Goal: Task Accomplishment & Management: Use online tool/utility

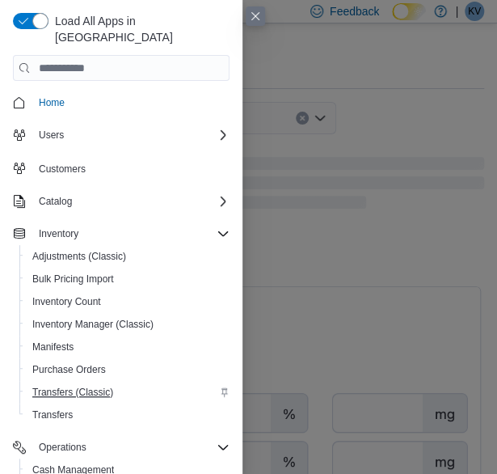
scroll to position [152, 0]
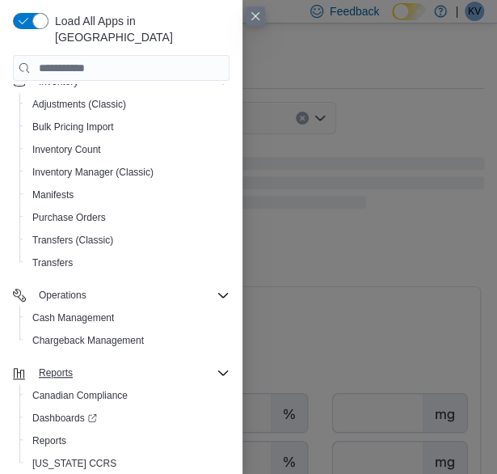
click at [79, 363] on div "Reports" at bounding box center [130, 372] width 197 height 19
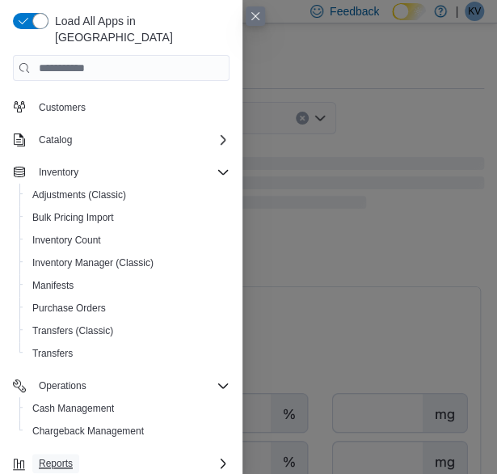
click at [60, 457] on span "Reports" at bounding box center [56, 463] width 34 height 13
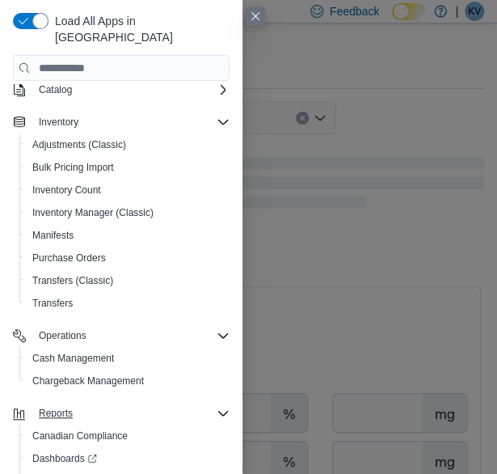
scroll to position [152, 0]
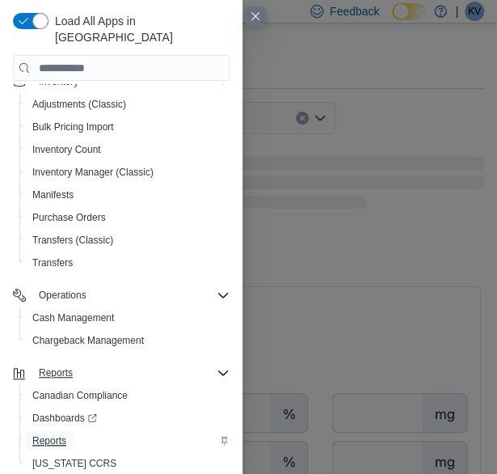
click at [61, 434] on span "Reports" at bounding box center [49, 440] width 34 height 13
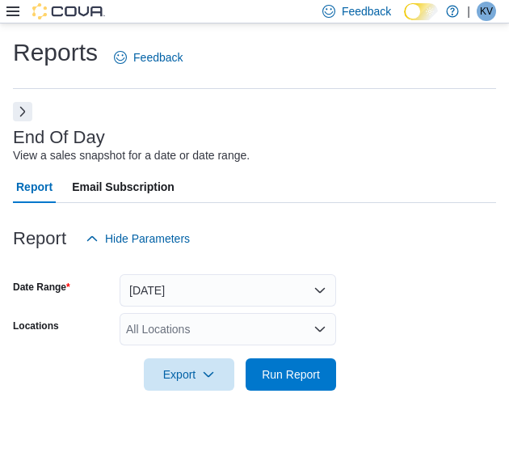
click at [181, 322] on div "All Locations" at bounding box center [228, 329] width 217 height 32
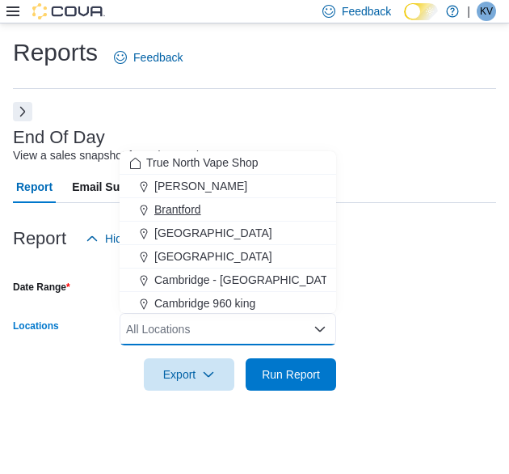
click at [233, 202] on div "Brantford" at bounding box center [227, 209] width 197 height 16
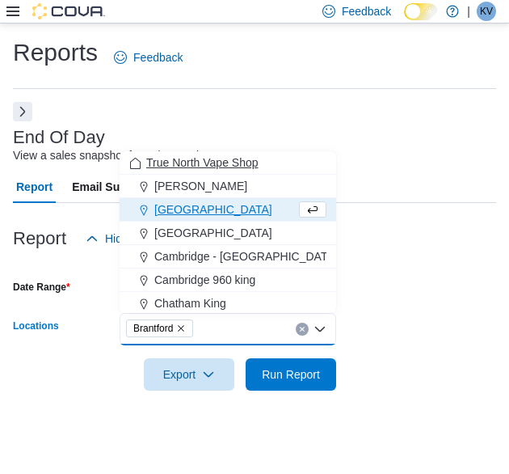
click at [278, 161] on div "True North Vape Shop" at bounding box center [227, 162] width 197 height 16
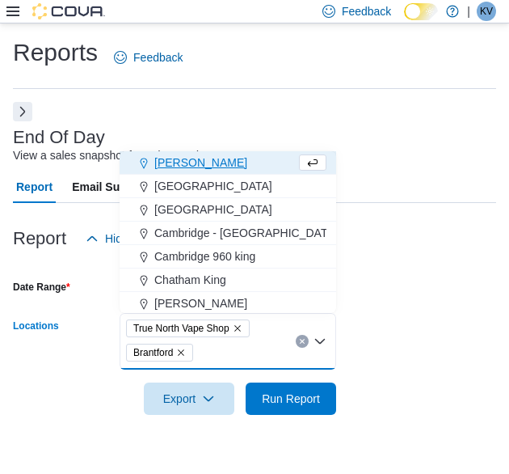
click at [242, 327] on icon "Remove True North Vape Shop from selection in this group" at bounding box center [238, 328] width 10 height 10
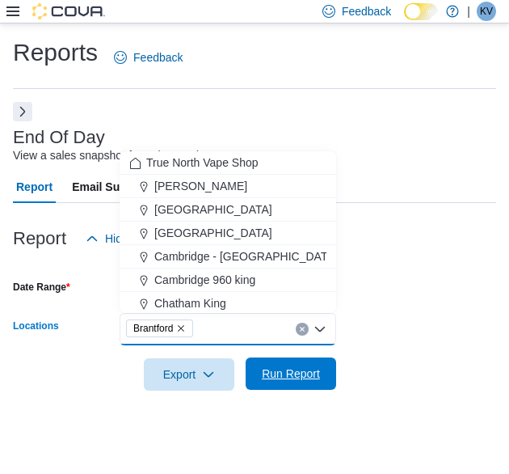
click at [297, 373] on span "Run Report" at bounding box center [291, 373] width 58 height 16
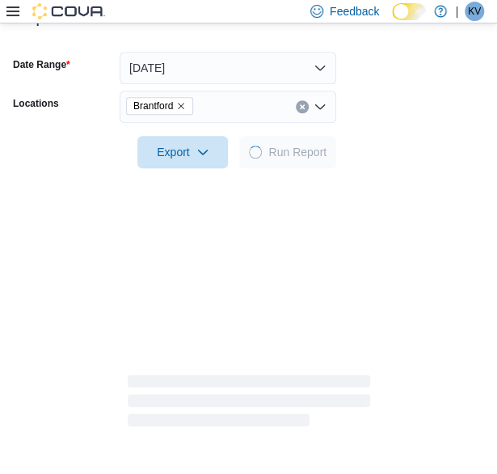
scroll to position [242, 0]
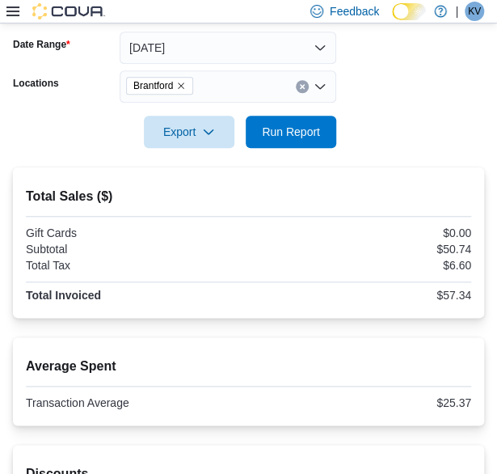
click at [183, 82] on icon "Remove Brantford from selection in this group" at bounding box center [181, 86] width 10 height 10
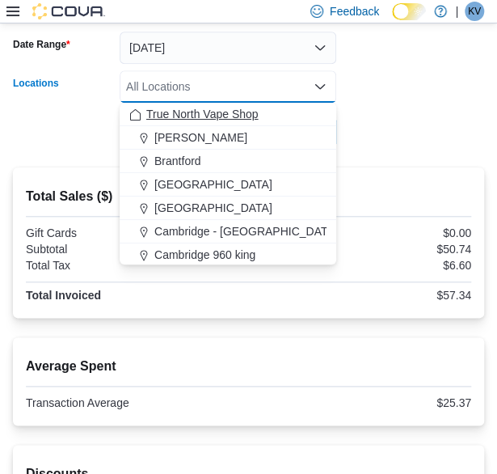
click at [187, 112] on span "True North Vape Shop" at bounding box center [202, 114] width 112 height 16
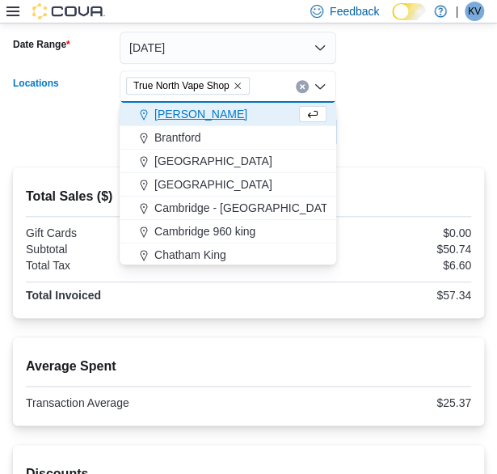
click at [385, 121] on form "Date Range [DATE] Locations True North Vape Shop Combo box. Selected. True Nort…" at bounding box center [248, 80] width 471 height 136
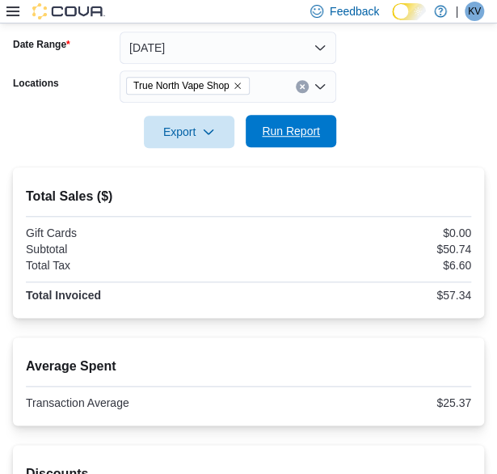
click at [315, 120] on span "Run Report" at bounding box center [290, 131] width 71 height 32
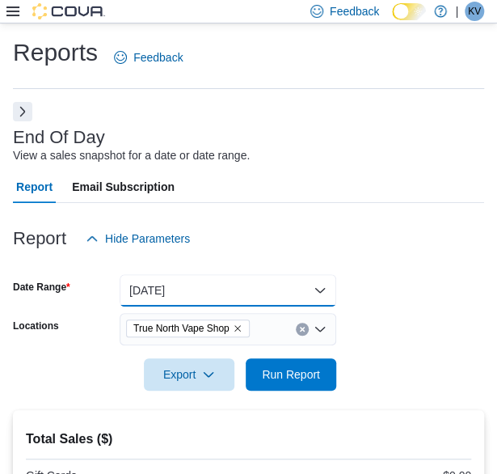
click at [231, 277] on button "[DATE]" at bounding box center [228, 290] width 217 height 32
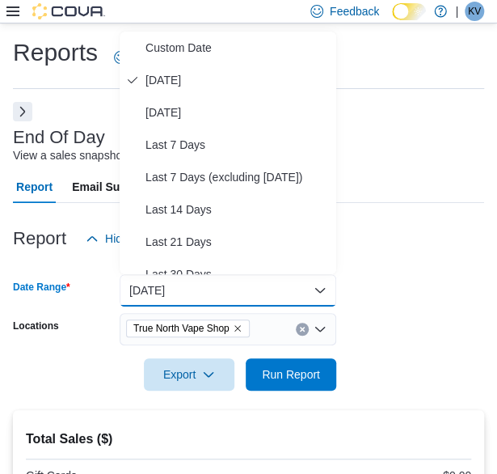
drag, startPoint x: 217, startPoint y: 293, endPoint x: 211, endPoint y: 306, distance: 14.1
click at [217, 293] on button "[DATE]" at bounding box center [228, 290] width 217 height 32
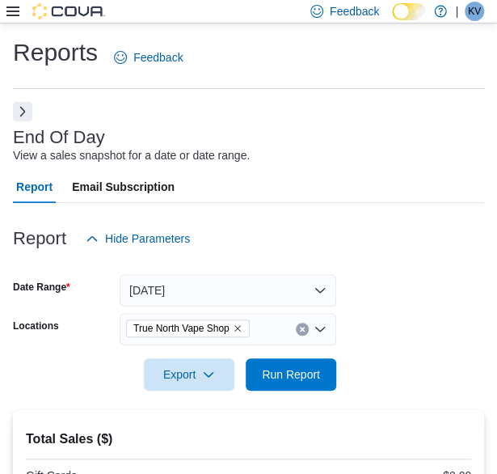
click at [238, 321] on span "True North Vape Shop" at bounding box center [187, 328] width 109 height 16
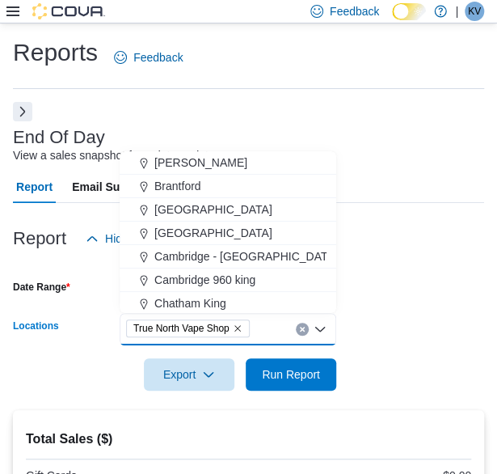
click at [242, 328] on icon "Remove True North Vape Shop from selection in this group" at bounding box center [238, 328] width 10 height 10
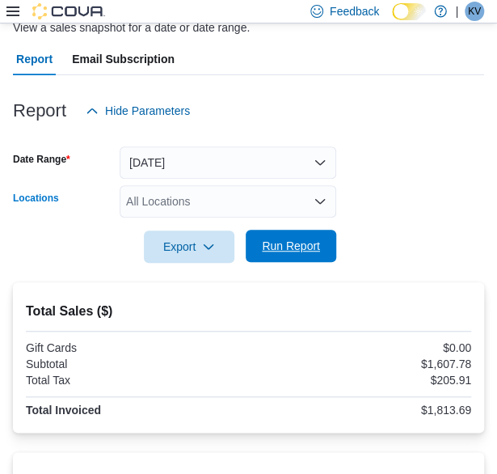
scroll to position [81, 0]
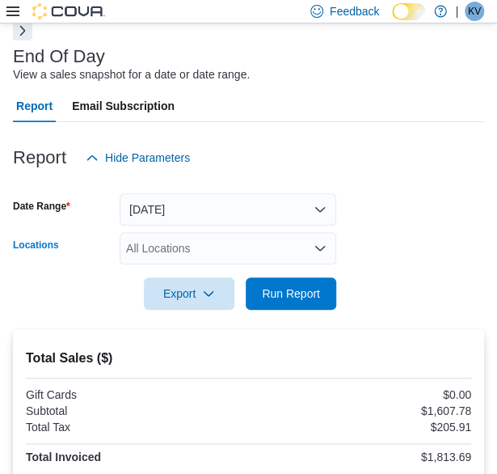
click at [273, 250] on div "All Locations" at bounding box center [228, 248] width 217 height 32
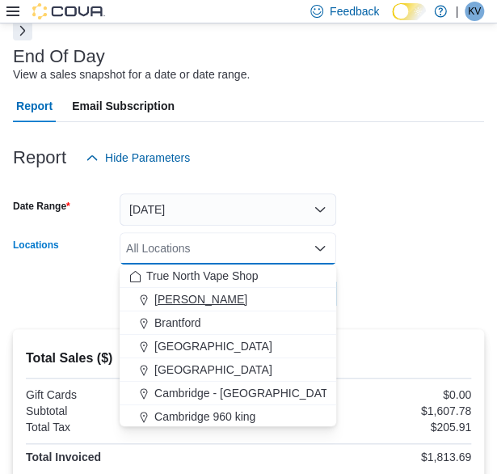
click at [242, 301] on div "[PERSON_NAME]" at bounding box center [227, 299] width 197 height 16
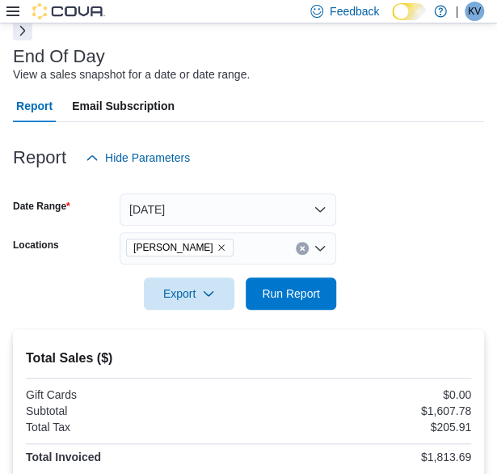
click at [409, 272] on div at bounding box center [248, 270] width 471 height 13
click at [321, 292] on span "Run Report" at bounding box center [290, 292] width 71 height 32
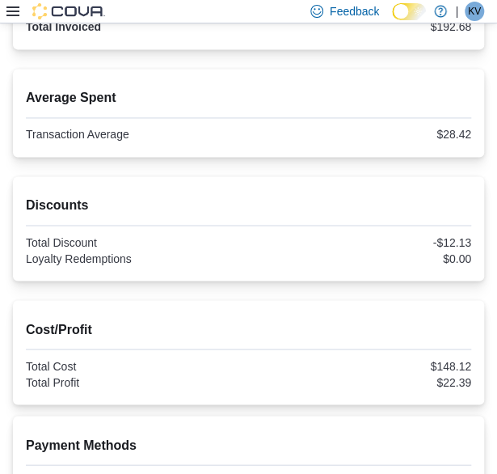
scroll to position [96, 0]
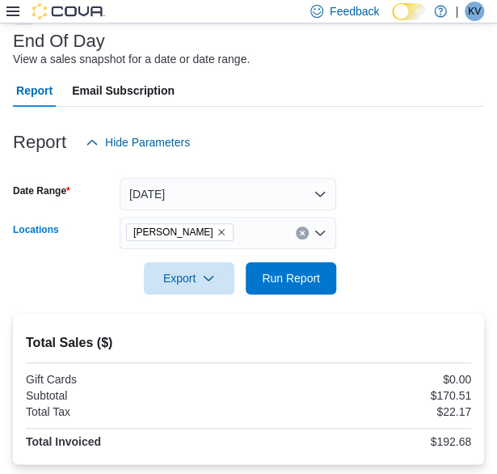
click at [217, 233] on icon "Remove Aylmer from selection in this group" at bounding box center [222, 232] width 10 height 10
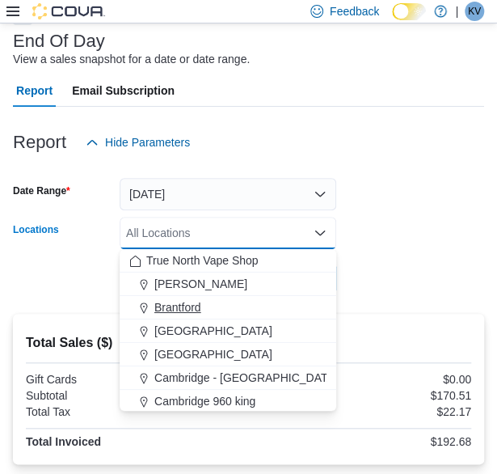
click at [199, 308] on span "Brantford" at bounding box center [177, 307] width 47 height 16
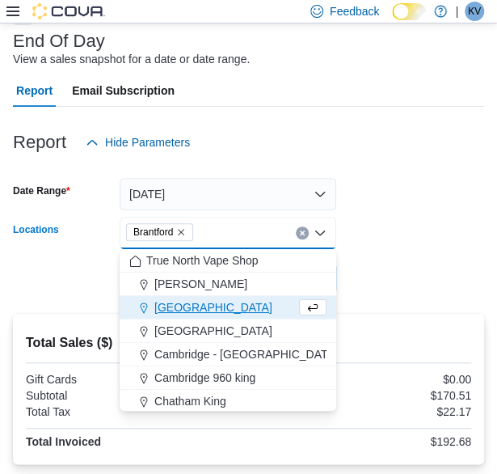
click at [383, 213] on form "Date Range [DATE] Locations [GEOGRAPHIC_DATA] Combo box. Selected. [GEOGRAPHIC_…" at bounding box center [248, 226] width 471 height 136
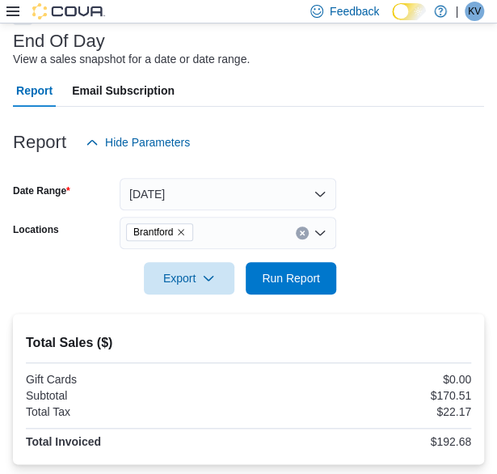
click at [317, 257] on div at bounding box center [248, 255] width 471 height 13
click at [316, 276] on span "Run Report" at bounding box center [291, 277] width 58 height 16
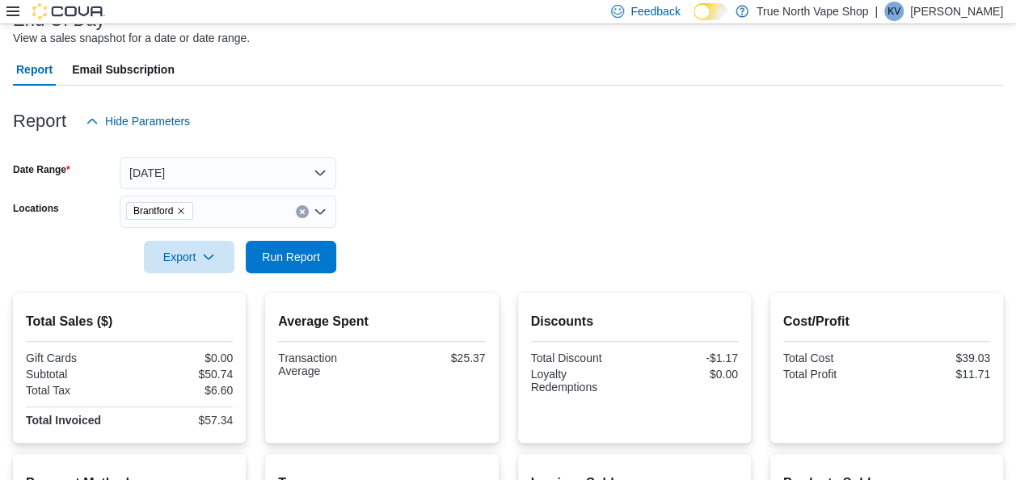
scroll to position [37, 0]
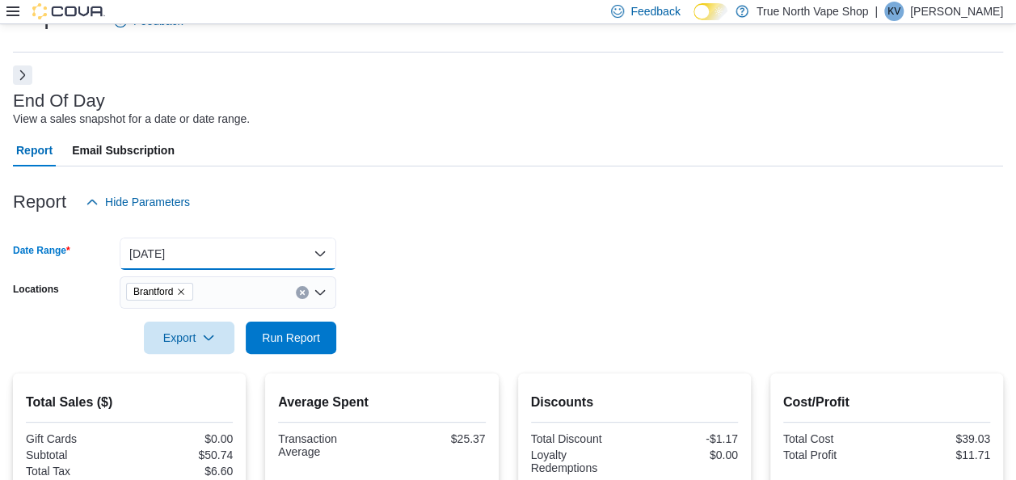
click at [244, 249] on button "[DATE]" at bounding box center [228, 254] width 217 height 32
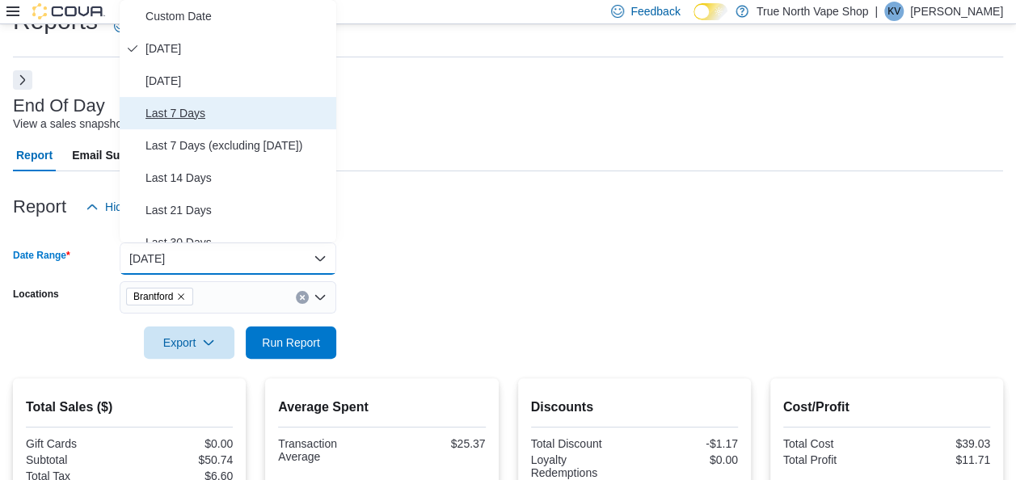
click at [244, 118] on span "Last 7 Days" at bounding box center [237, 112] width 184 height 19
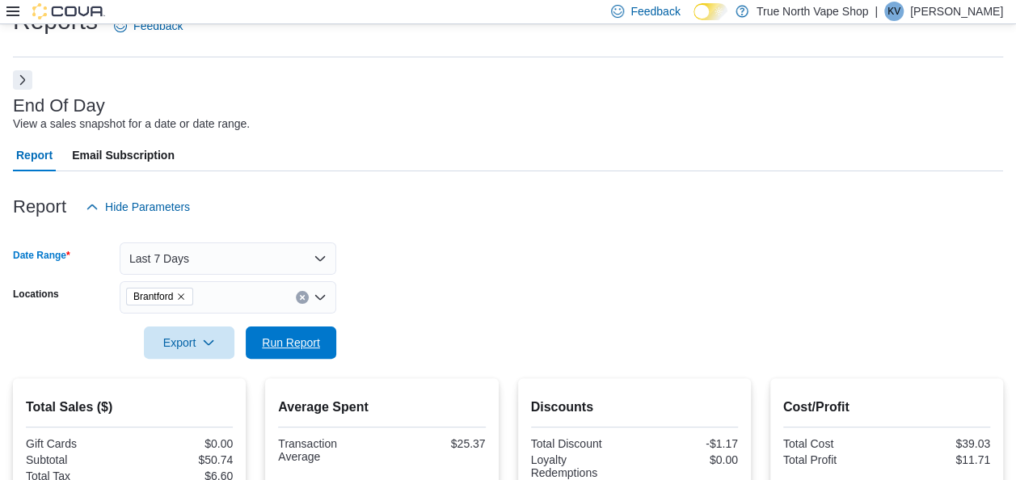
drag, startPoint x: 274, startPoint y: 343, endPoint x: 294, endPoint y: 323, distance: 28.6
click at [273, 343] on span "Run Report" at bounding box center [291, 343] width 58 height 16
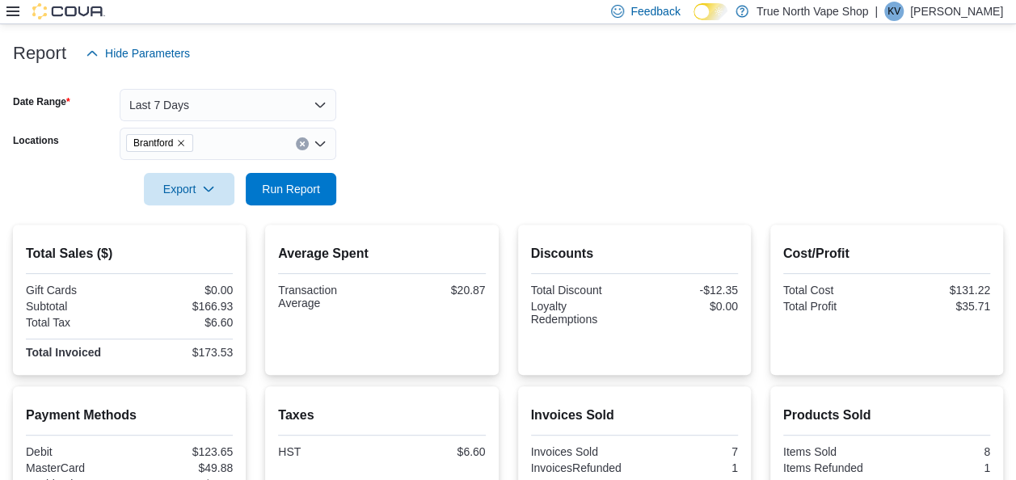
scroll to position [183, 0]
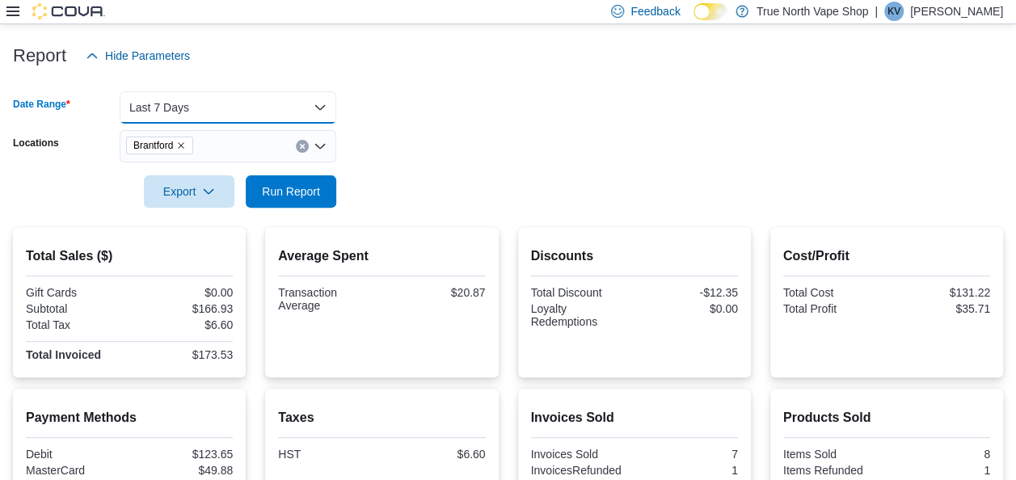
click at [231, 119] on button "Last 7 Days" at bounding box center [228, 107] width 217 height 32
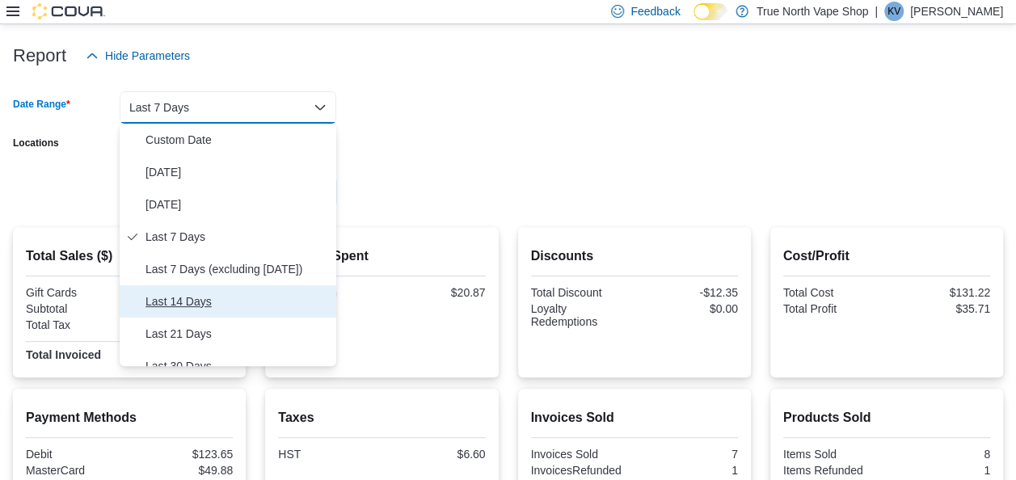
click at [197, 303] on span "Last 14 Days" at bounding box center [237, 301] width 184 height 19
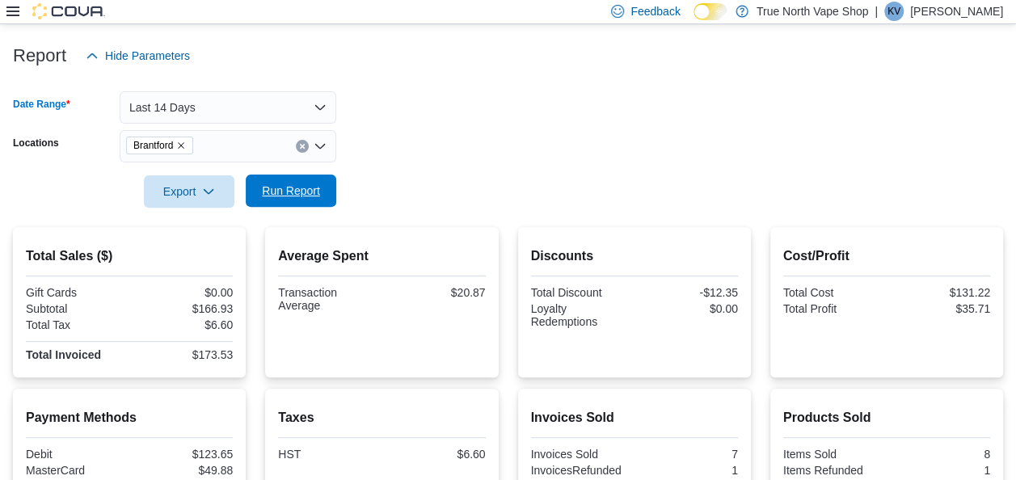
click at [273, 179] on span "Run Report" at bounding box center [290, 191] width 71 height 32
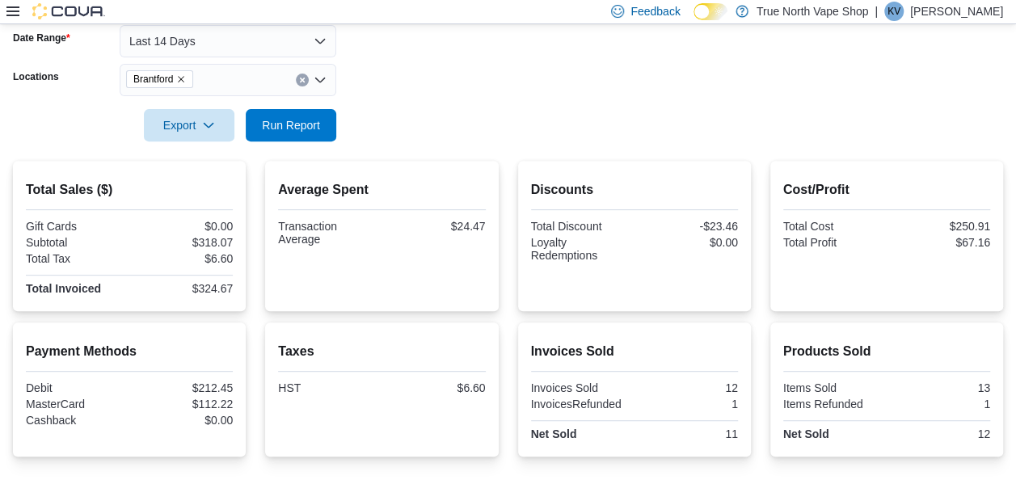
scroll to position [426, 0]
